Goal: Information Seeking & Learning: Understand process/instructions

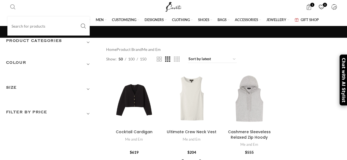
click at [13, 6] on span "Search" at bounding box center [12, 6] width 5 height 5
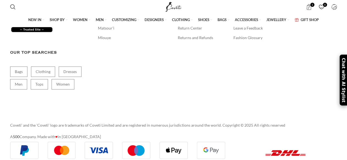
scroll to position [2137, 0]
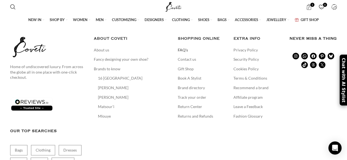
click at [183, 53] on link "FAQ’s" at bounding box center [183, 49] width 11 height 5
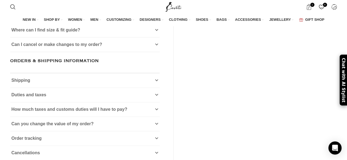
scroll to position [130, 0]
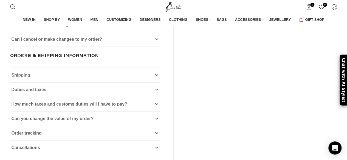
click at [31, 82] on link "Shipping" at bounding box center [84, 75] width 149 height 14
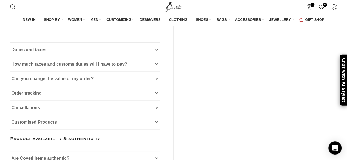
scroll to position [222, 0]
click at [67, 66] on span "How much taxes and customs duties will I have to pay?" at bounding box center [70, 64] width 116 height 5
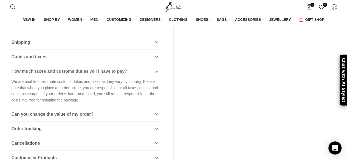
scroll to position [158, 0]
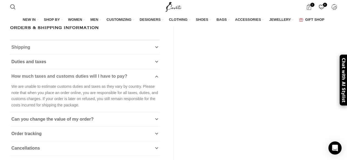
click at [26, 50] on span "Shipping" at bounding box center [21, 47] width 19 height 5
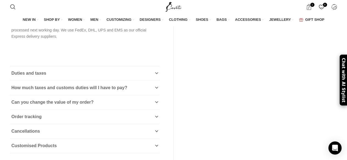
scroll to position [198, 0]
click at [24, 80] on link "Duties and taxes" at bounding box center [84, 73] width 149 height 14
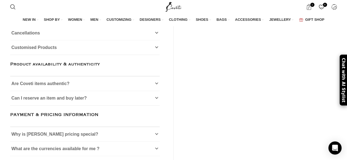
scroll to position [596, 0]
click at [71, 77] on link "Are Coveti items authentic?" at bounding box center [84, 83] width 149 height 14
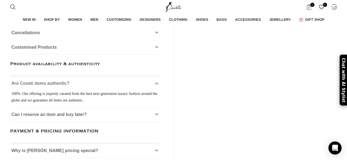
click at [73, 76] on link "Are Coveti items authentic?" at bounding box center [84, 83] width 149 height 14
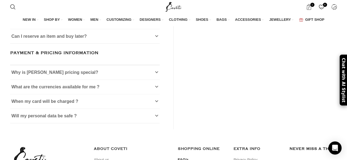
scroll to position [663, 0]
click at [96, 66] on link "Why is Coveti pricing special?" at bounding box center [84, 73] width 149 height 14
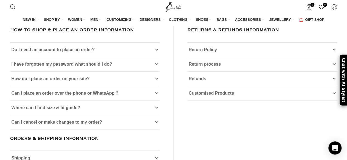
scroll to position [47, 0]
click at [213, 52] on span "Return Policy" at bounding box center [203, 50] width 28 height 5
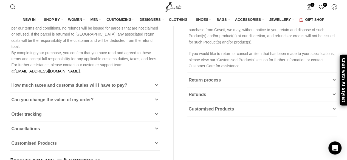
scroll to position [500, 0]
click at [201, 78] on span "Return process" at bounding box center [205, 79] width 32 height 5
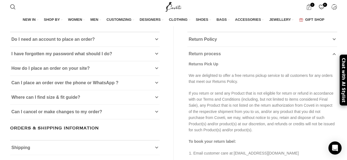
scroll to position [58, 0]
click at [204, 42] on span "Return Policy" at bounding box center [203, 39] width 28 height 5
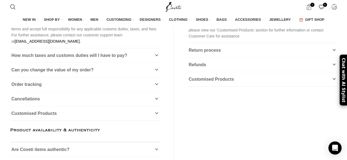
scroll to position [532, 0]
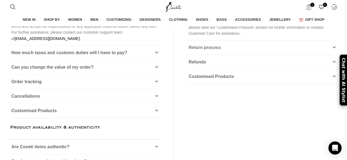
click at [211, 45] on span "Return process" at bounding box center [205, 47] width 32 height 5
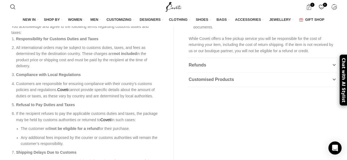
scroll to position [288, 0]
click at [212, 72] on link "Refunds" at bounding box center [262, 65] width 150 height 14
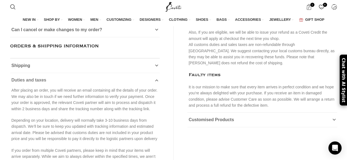
scroll to position [142, 0]
